Goal: Information Seeking & Learning: Learn about a topic

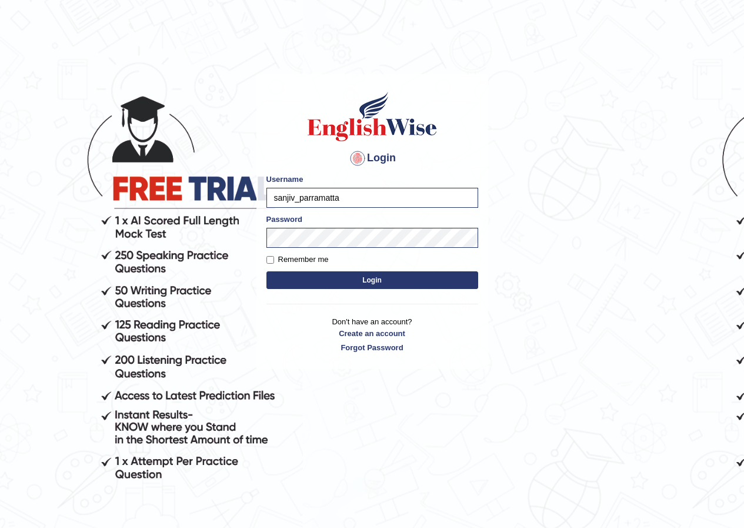
drag, startPoint x: 378, startPoint y: 204, endPoint x: 260, endPoint y: 210, distance: 119.1
click at [260, 210] on div "Login Please fix the following errors: Username sanjiv_parramatta Password Reme…" at bounding box center [373, 221] width 232 height 295
type input "Ajuna"
click at [360, 274] on button "Login" at bounding box center [373, 280] width 212 height 18
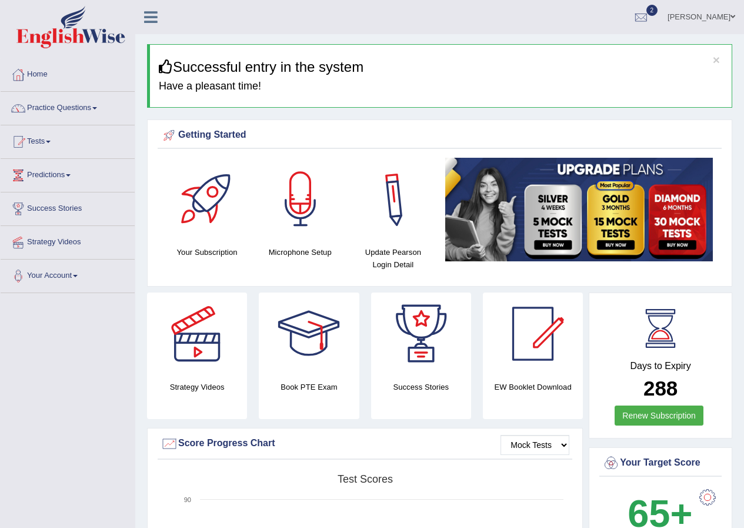
click at [407, 248] on h4 "Update Pearson Login Detail" at bounding box center [393, 258] width 81 height 25
click at [102, 107] on link "Practice Questions" at bounding box center [68, 106] width 134 height 29
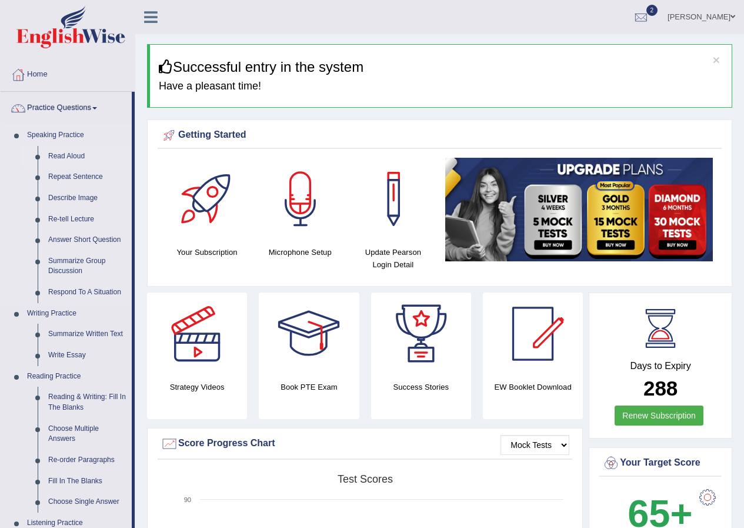
click at [74, 158] on link "Read Aloud" at bounding box center [87, 156] width 89 height 21
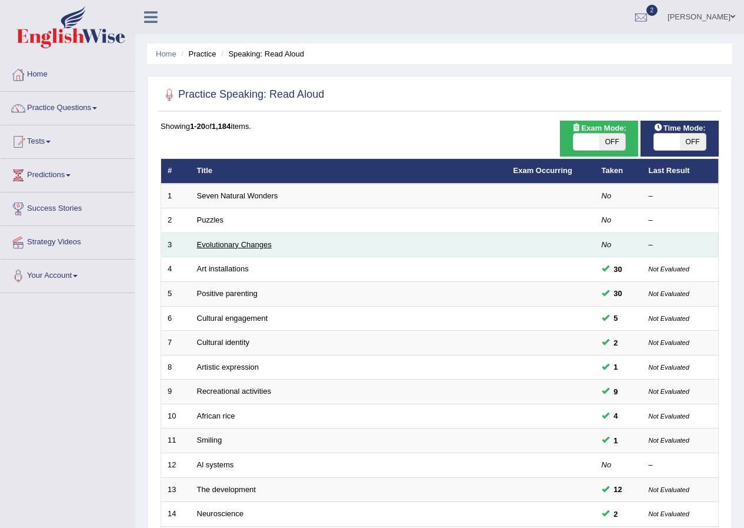
click at [247, 243] on link "Evolutionary Changes" at bounding box center [234, 244] width 75 height 9
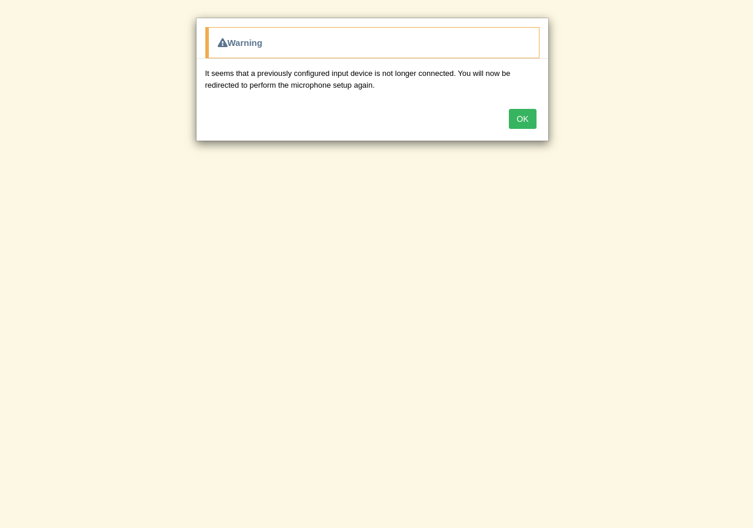
click at [518, 120] on button "OK" at bounding box center [522, 119] width 27 height 20
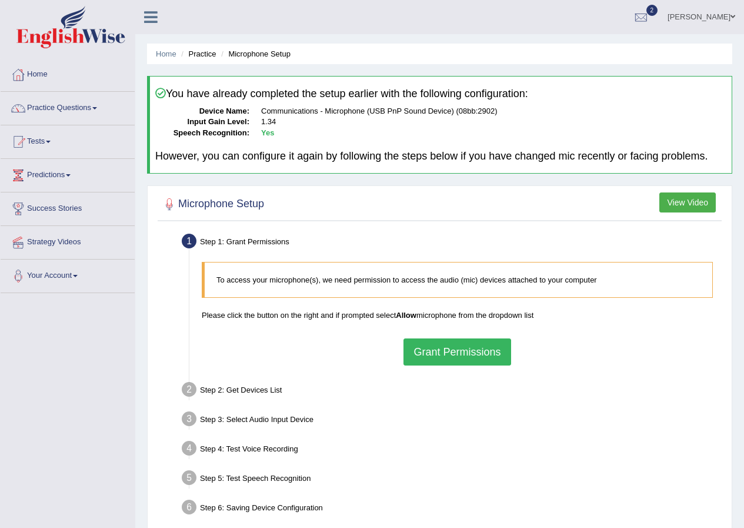
click at [45, 75] on link "Home" at bounding box center [68, 72] width 134 height 29
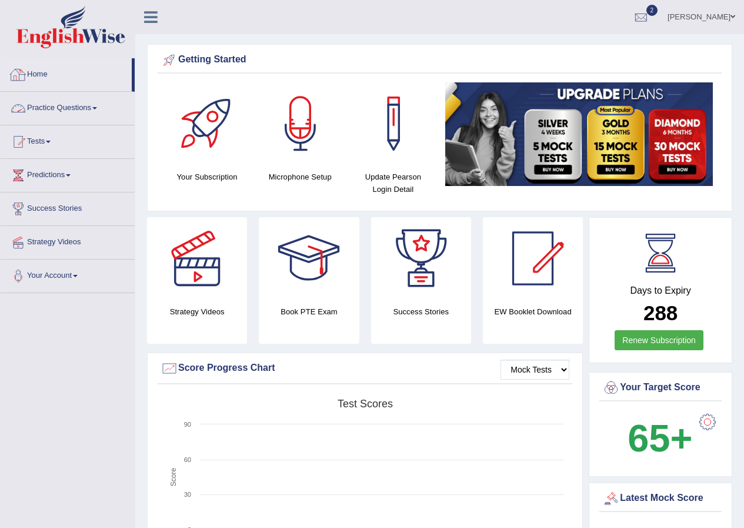
click at [94, 107] on link "Practice Questions" at bounding box center [68, 106] width 134 height 29
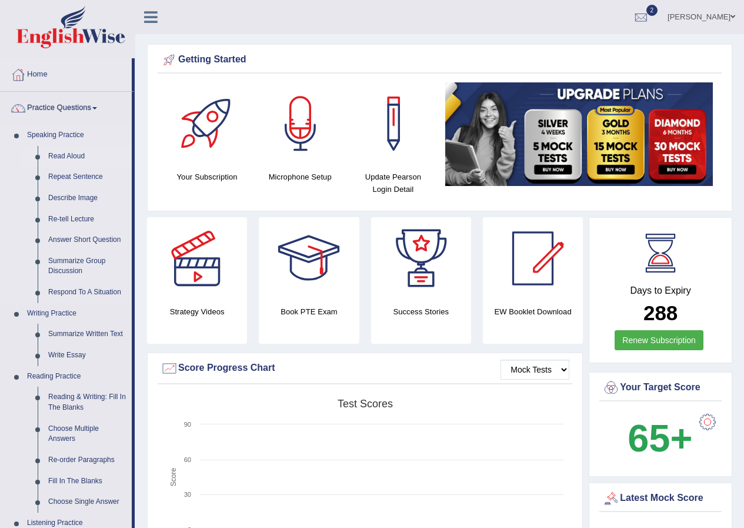
click at [78, 156] on link "Read Aloud" at bounding box center [87, 156] width 89 height 21
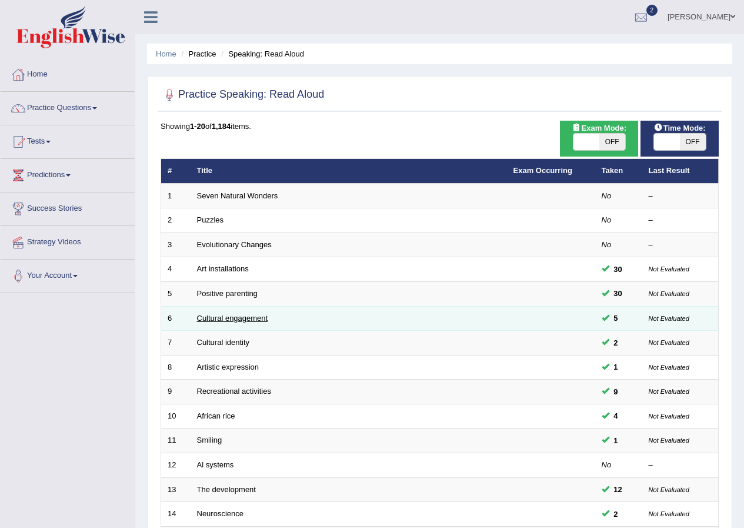
click at [224, 319] on link "Cultural engagement" at bounding box center [232, 318] width 71 height 9
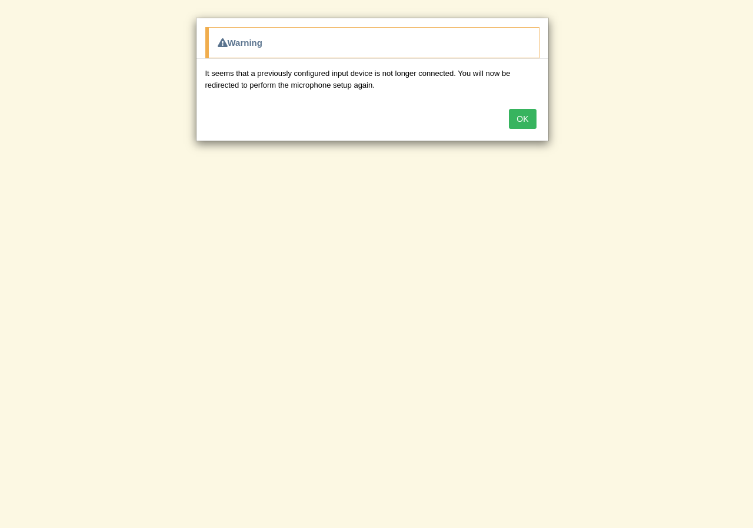
click at [524, 121] on button "OK" at bounding box center [522, 119] width 27 height 20
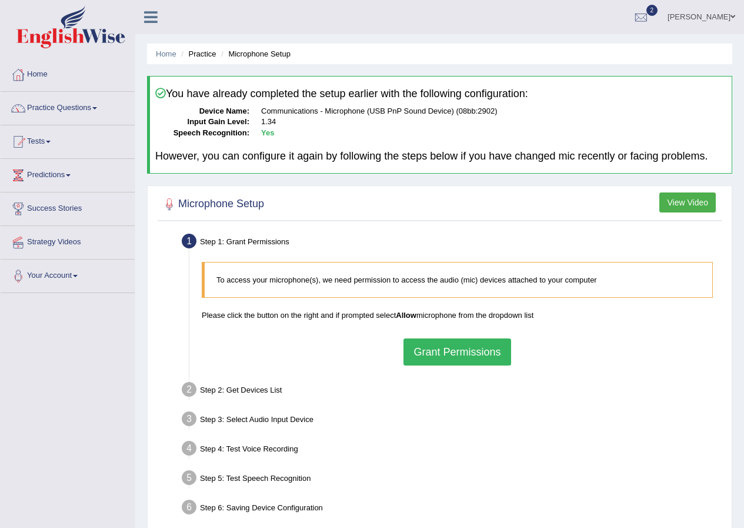
click at [97, 108] on span at bounding box center [94, 108] width 5 height 2
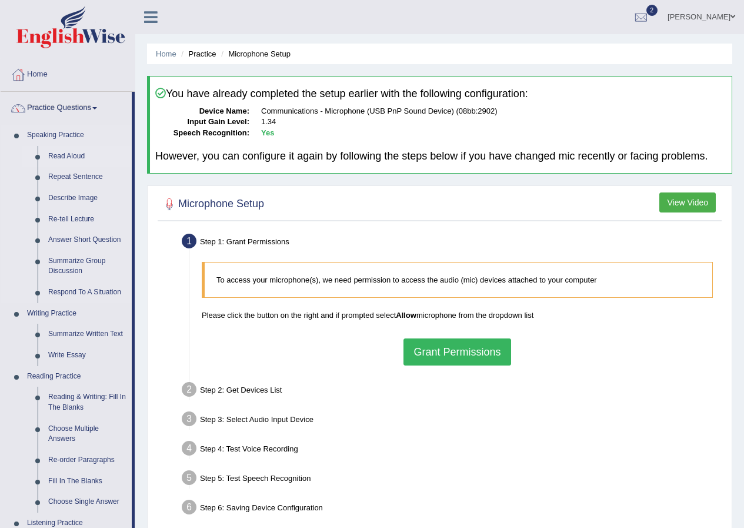
click at [73, 156] on link "Read Aloud" at bounding box center [87, 156] width 89 height 21
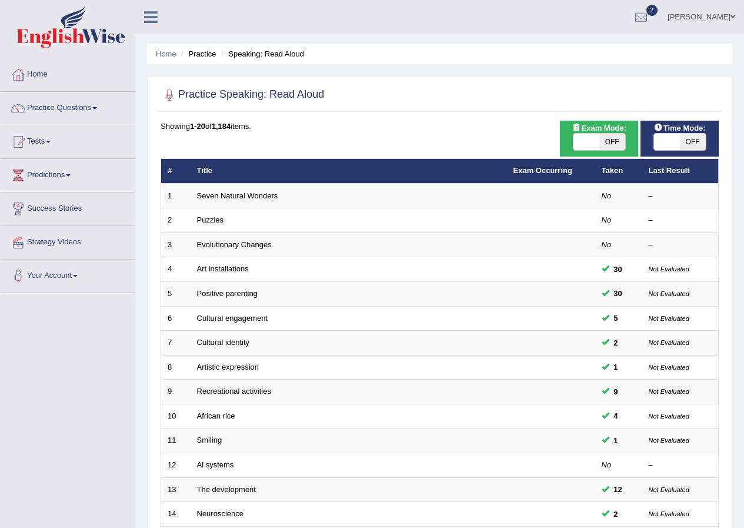
click at [729, 10] on link "Ajuna Shrestha" at bounding box center [701, 15] width 85 height 31
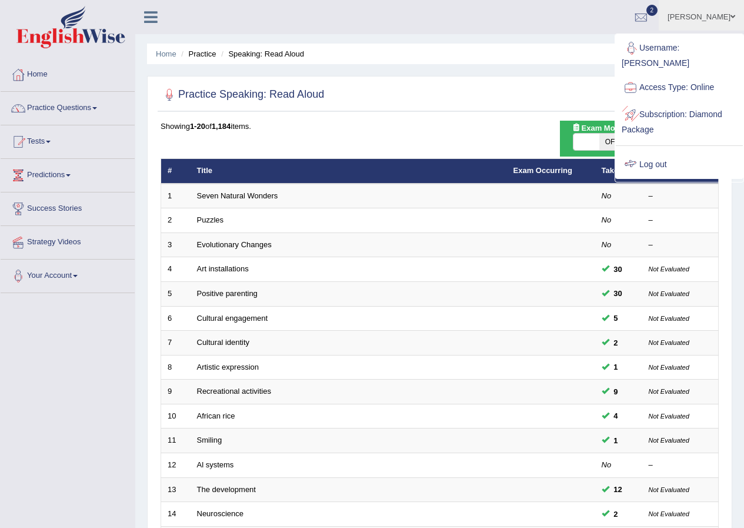
click at [651, 151] on link "Log out" at bounding box center [679, 164] width 127 height 27
